Goal: Transaction & Acquisition: Purchase product/service

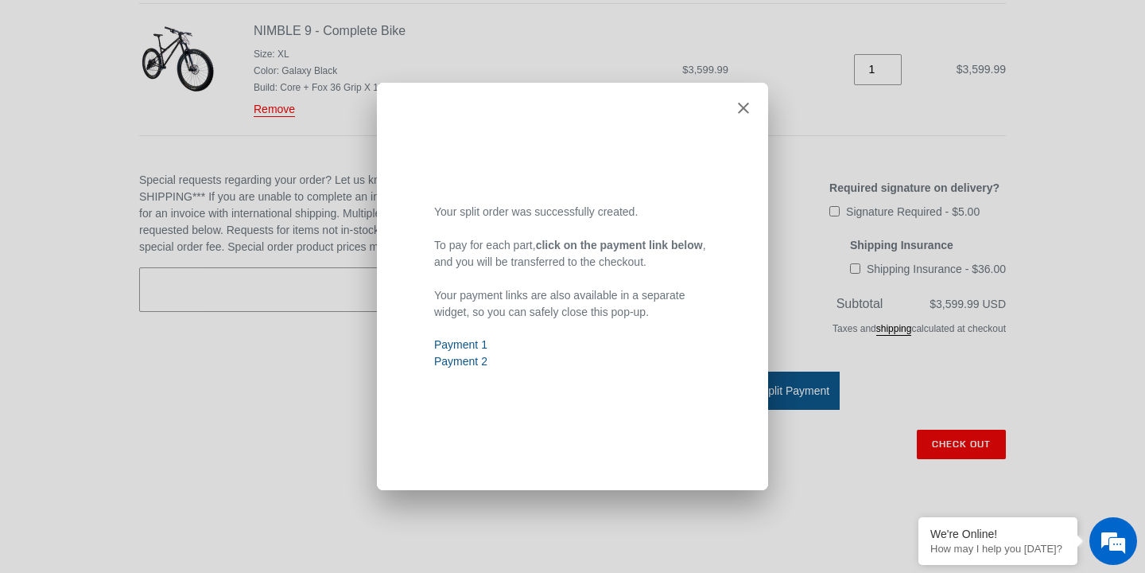
click at [464, 341] on link "Payment 1" at bounding box center [460, 344] width 53 height 13
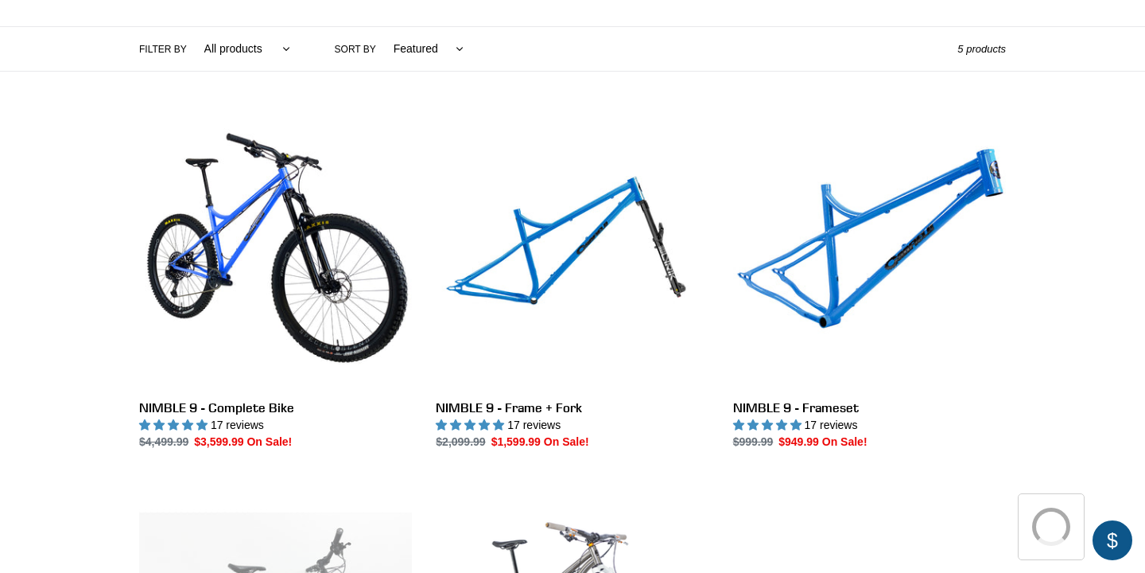
scroll to position [358, 0]
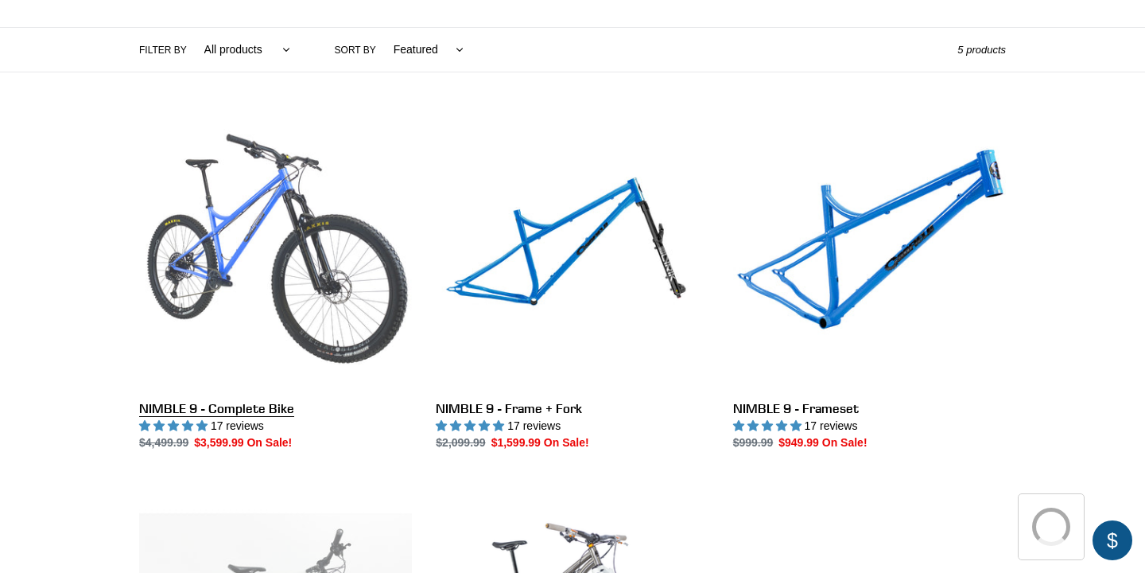
click at [297, 243] on link "NIMBLE 9 - Complete Bike" at bounding box center [275, 283] width 273 height 335
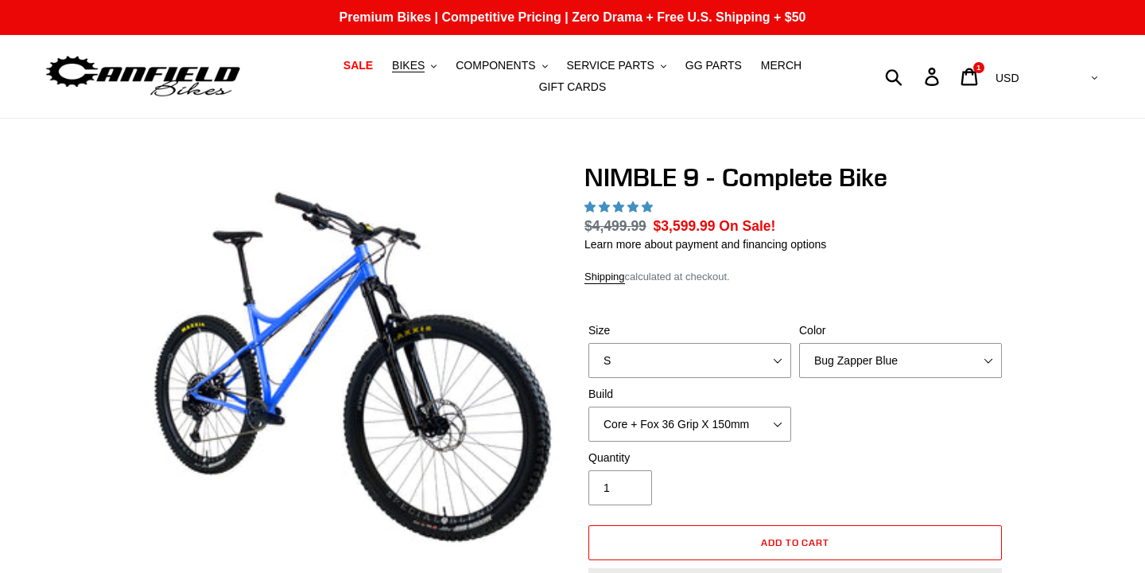
select select "highest-rating"
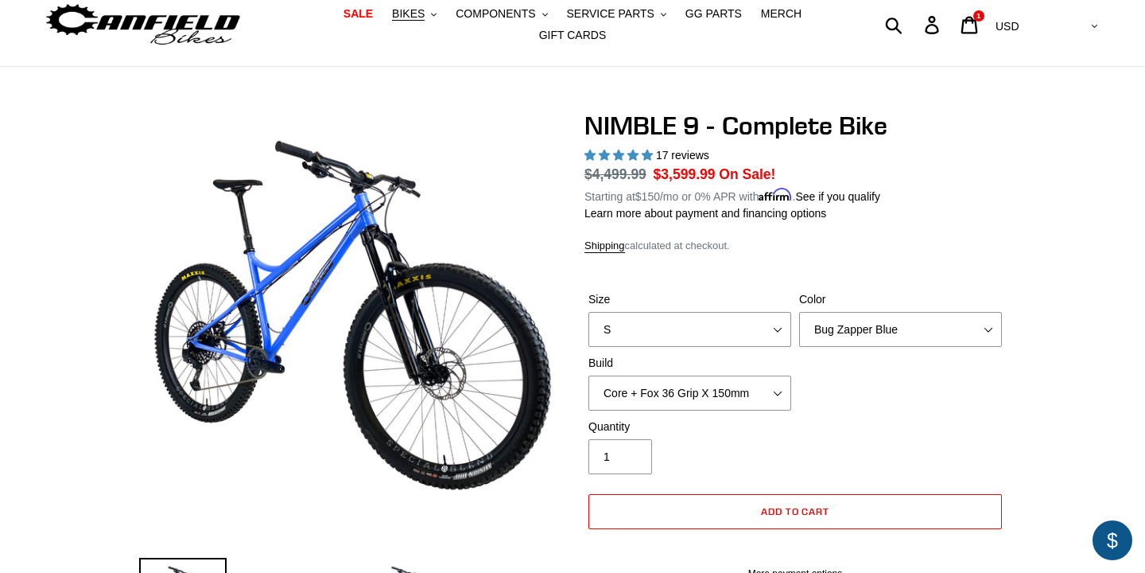
scroll to position [41, 0]
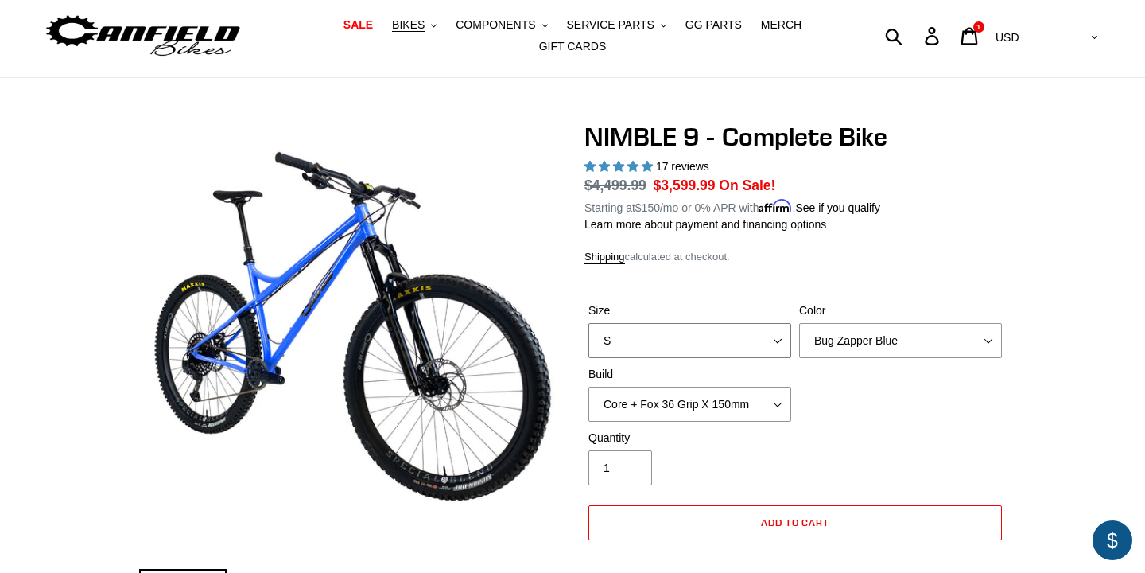
click at [720, 335] on select "S M L XL" at bounding box center [690, 340] width 203 height 35
select select "XL"
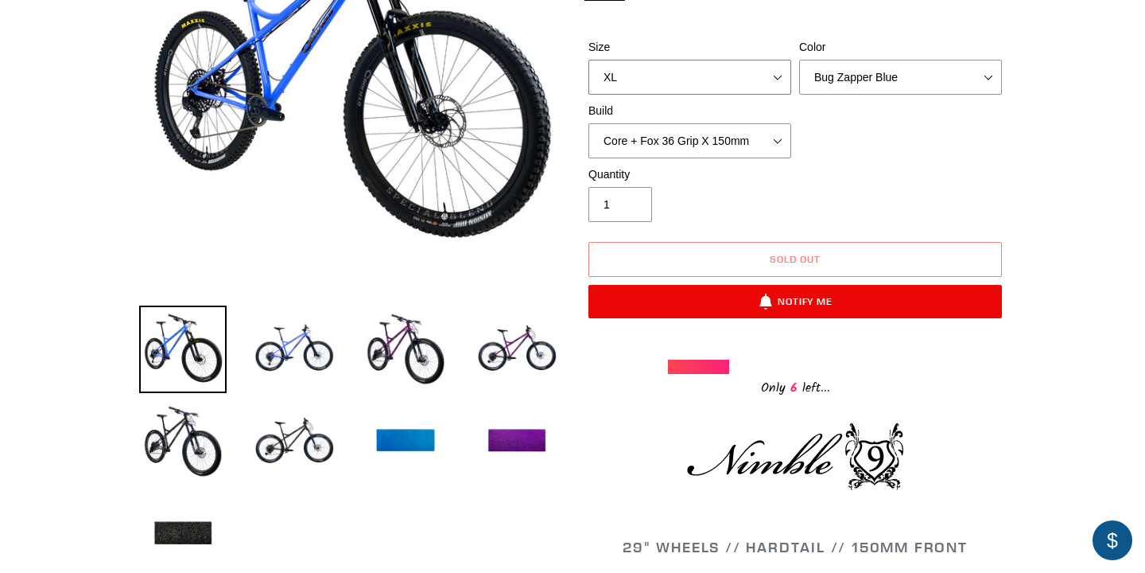
scroll to position [305, 0]
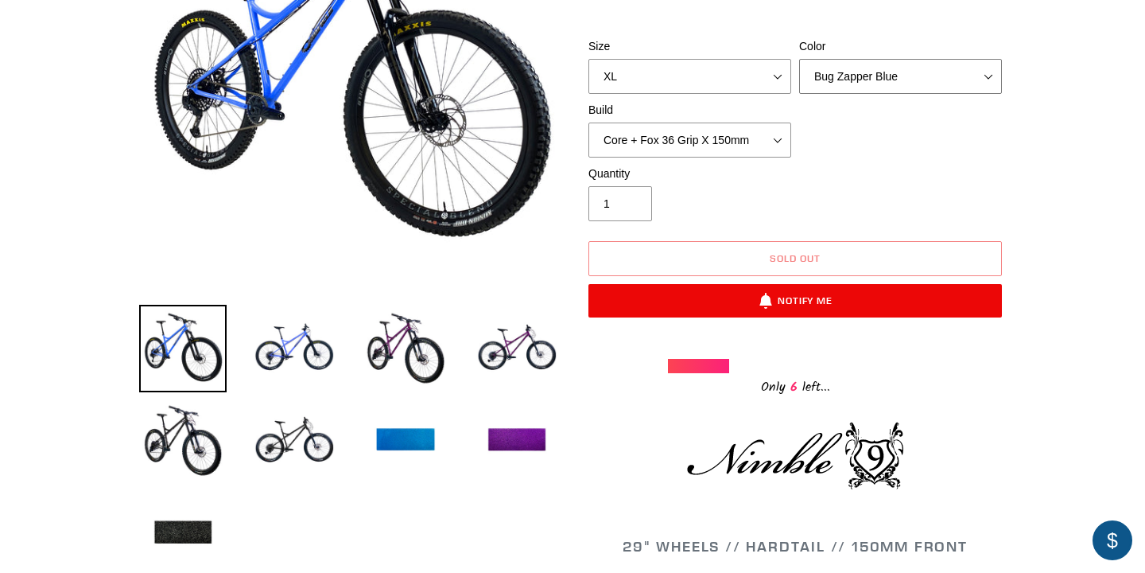
click at [898, 85] on select "Bug Zapper Blue Purple Haze - Sold Out Galaxy Black" at bounding box center [900, 76] width 203 height 35
select select "Galaxy Black"
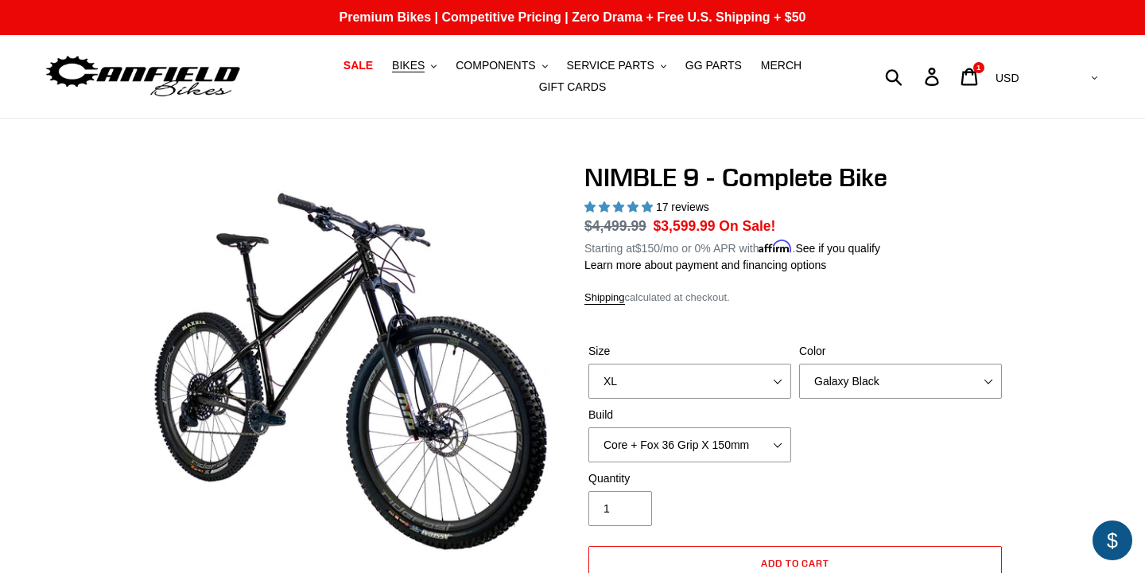
click at [173, 80] on img at bounding box center [143, 77] width 199 height 50
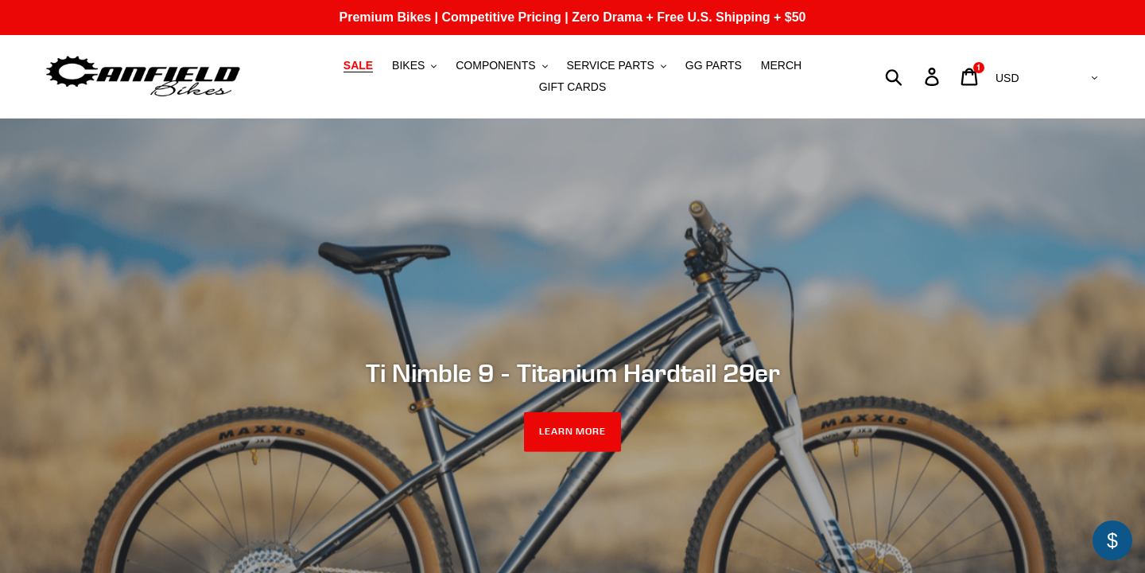
click at [369, 57] on link "SALE" at bounding box center [358, 65] width 45 height 21
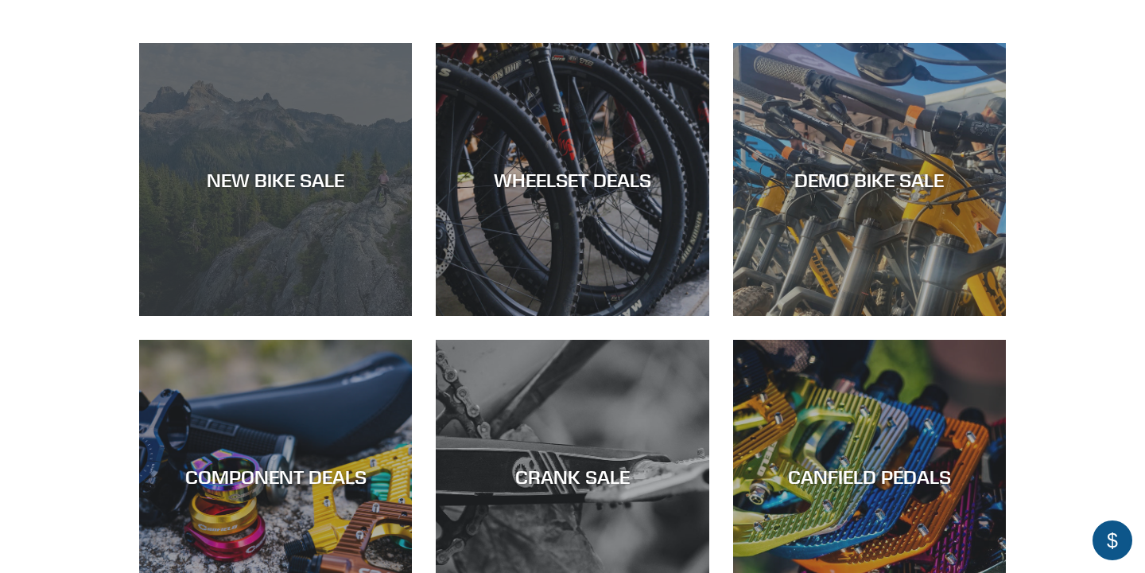
scroll to position [434, 0]
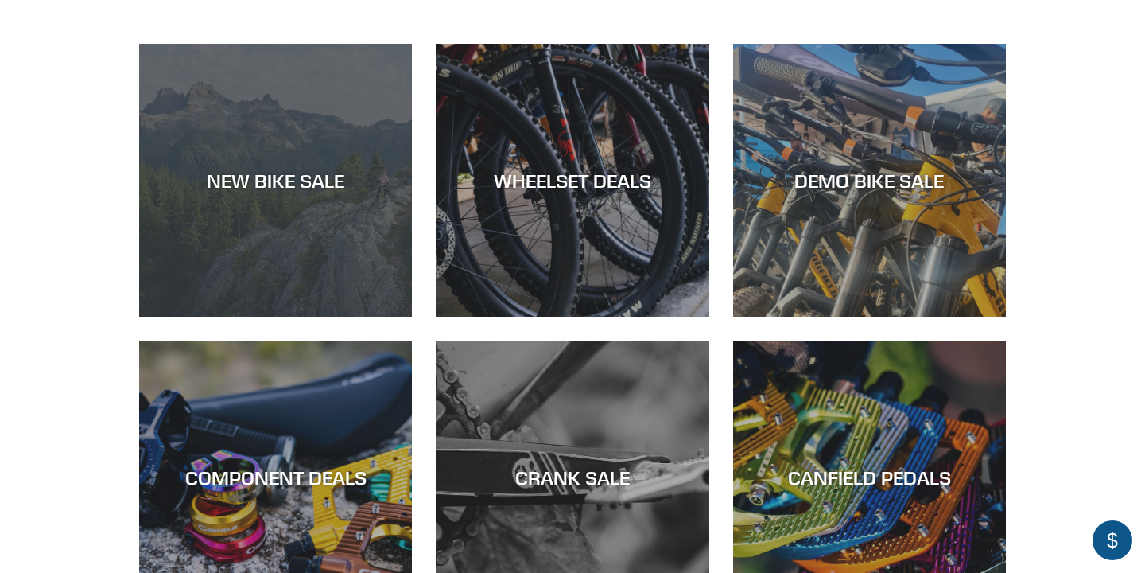
click at [309, 317] on div "NEW BIKE SALE" at bounding box center [275, 317] width 273 height 0
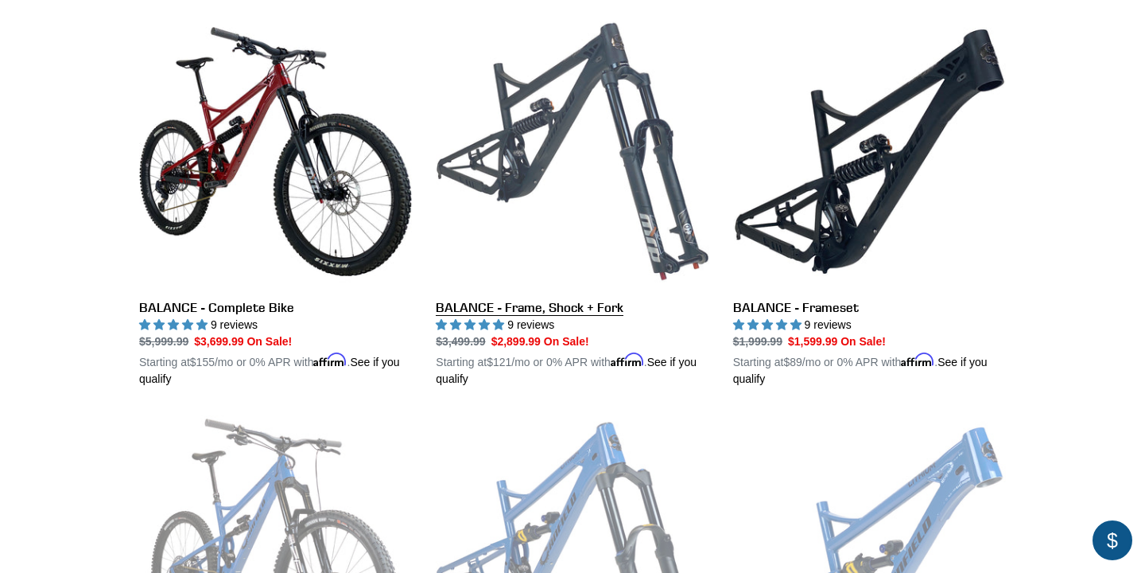
scroll to position [1662, 0]
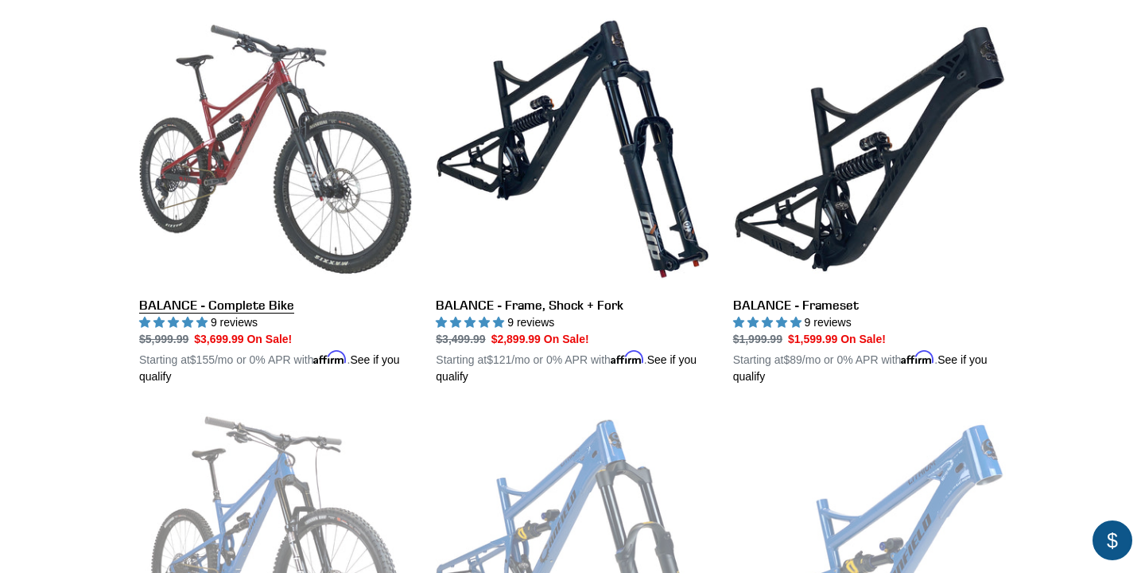
click at [350, 215] on link "BALANCE - Complete Bike" at bounding box center [275, 199] width 273 height 372
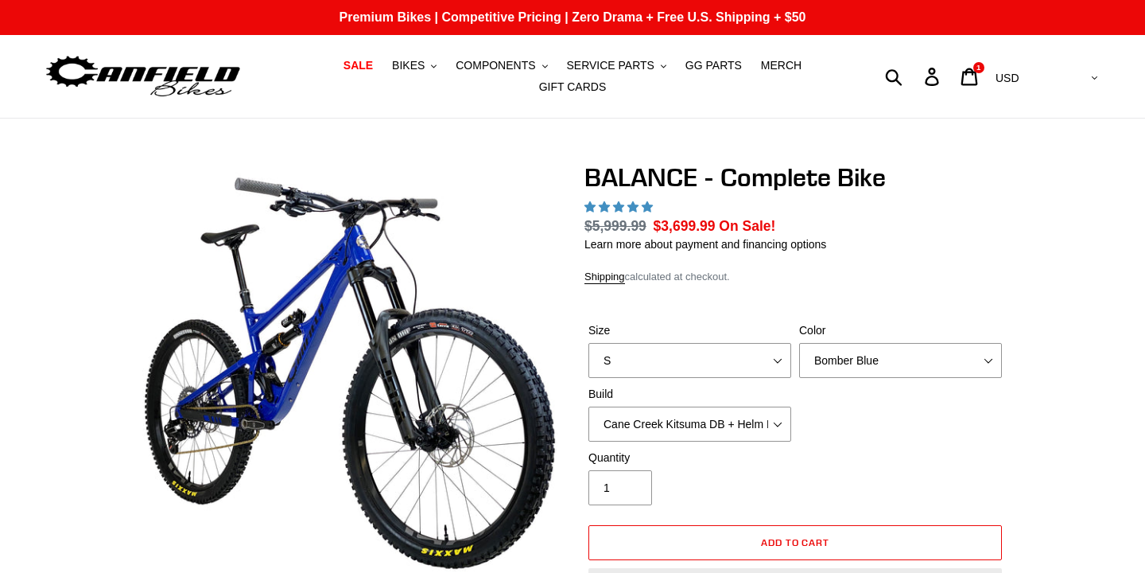
select select "highest-rating"
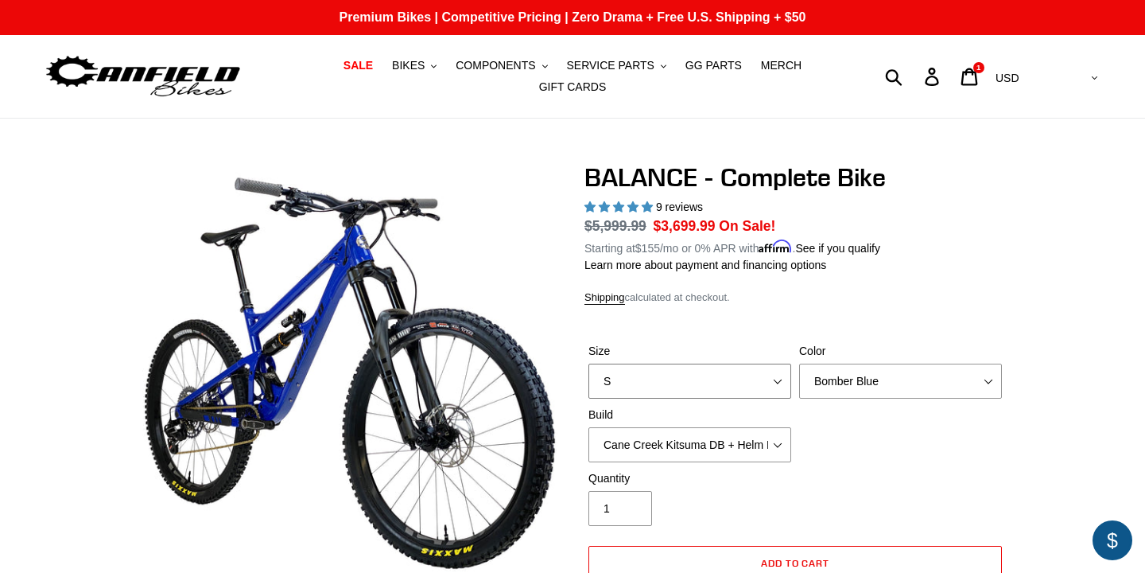
click at [678, 391] on select "S M L XL" at bounding box center [690, 381] width 203 height 35
click at [678, 387] on select "S M L XL" at bounding box center [690, 381] width 203 height 35
select select "XL"
click at [699, 440] on select "Cane Creek Kitsuma DB + Helm MKII + SRAM GX Cane Creek Kitsuma DB + Helm MKII +…" at bounding box center [690, 444] width 203 height 35
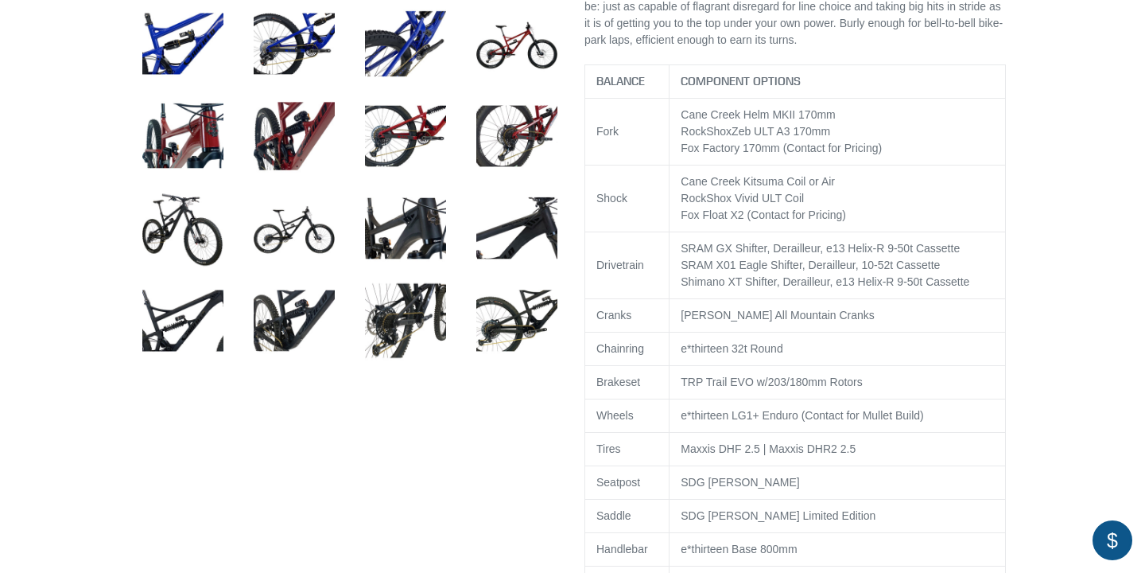
scroll to position [792, 0]
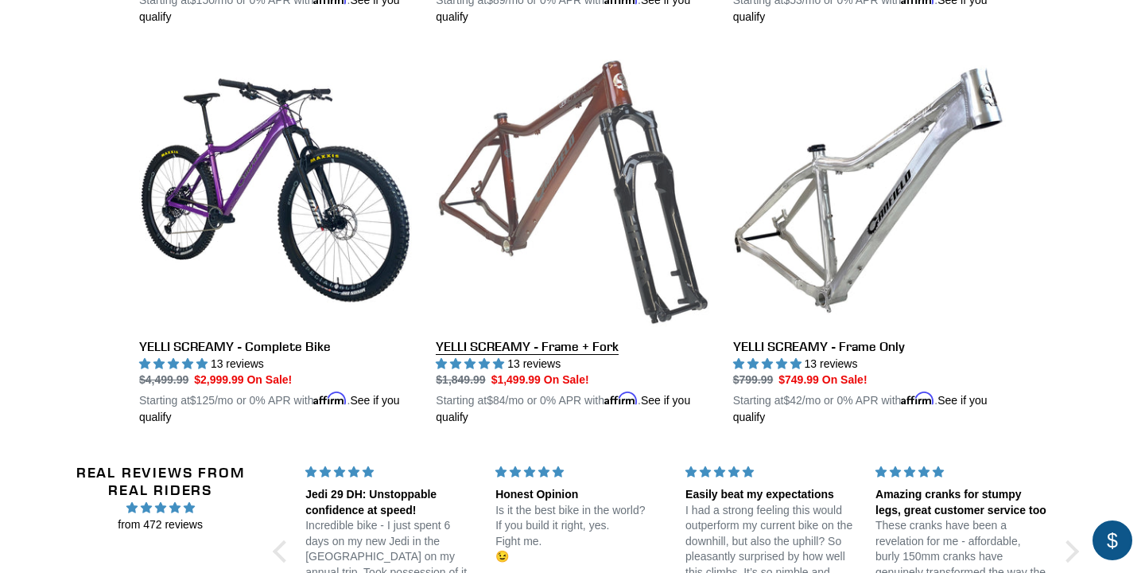
scroll to position [3220, 0]
